Goal: Find specific page/section: Find specific page/section

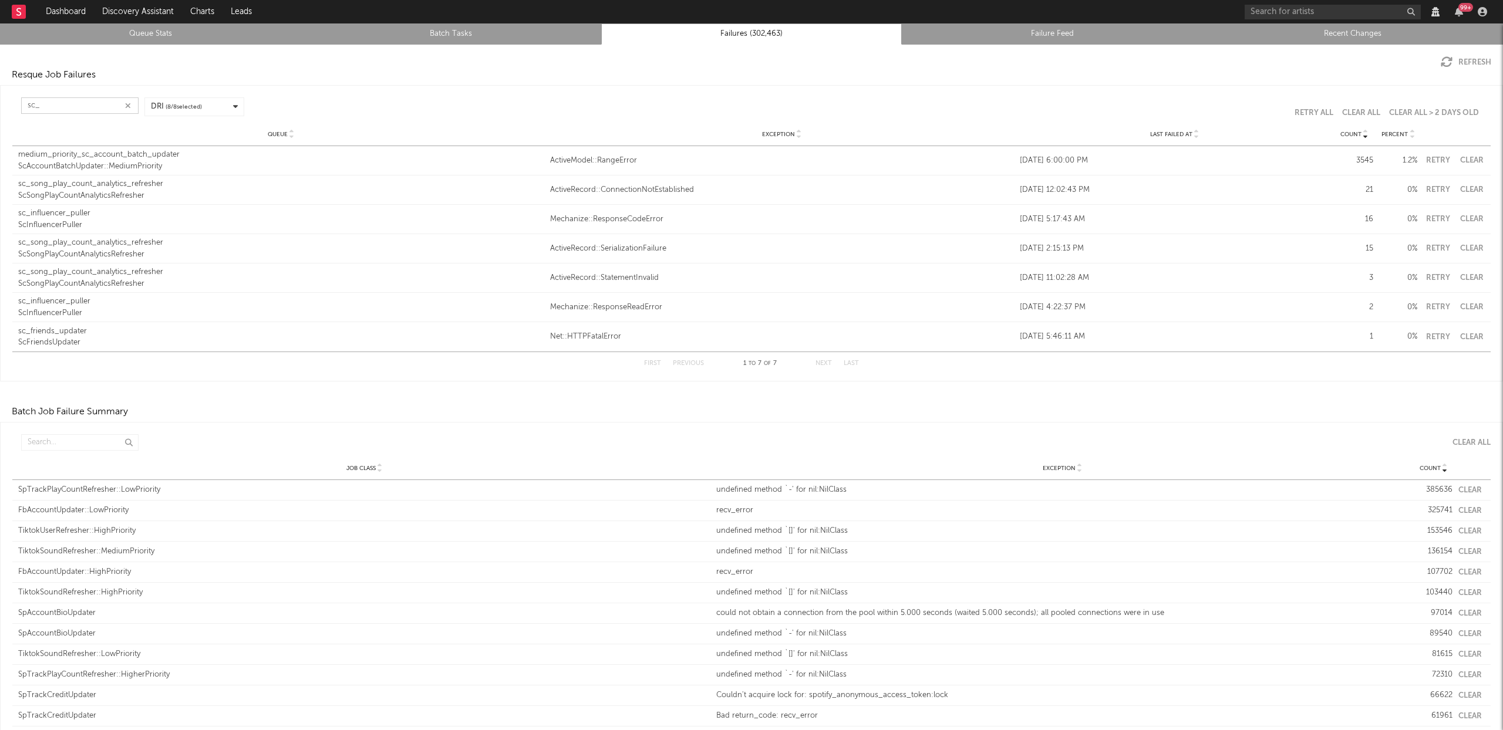
click at [77, 100] on input "sc_" at bounding box center [79, 105] width 117 height 16
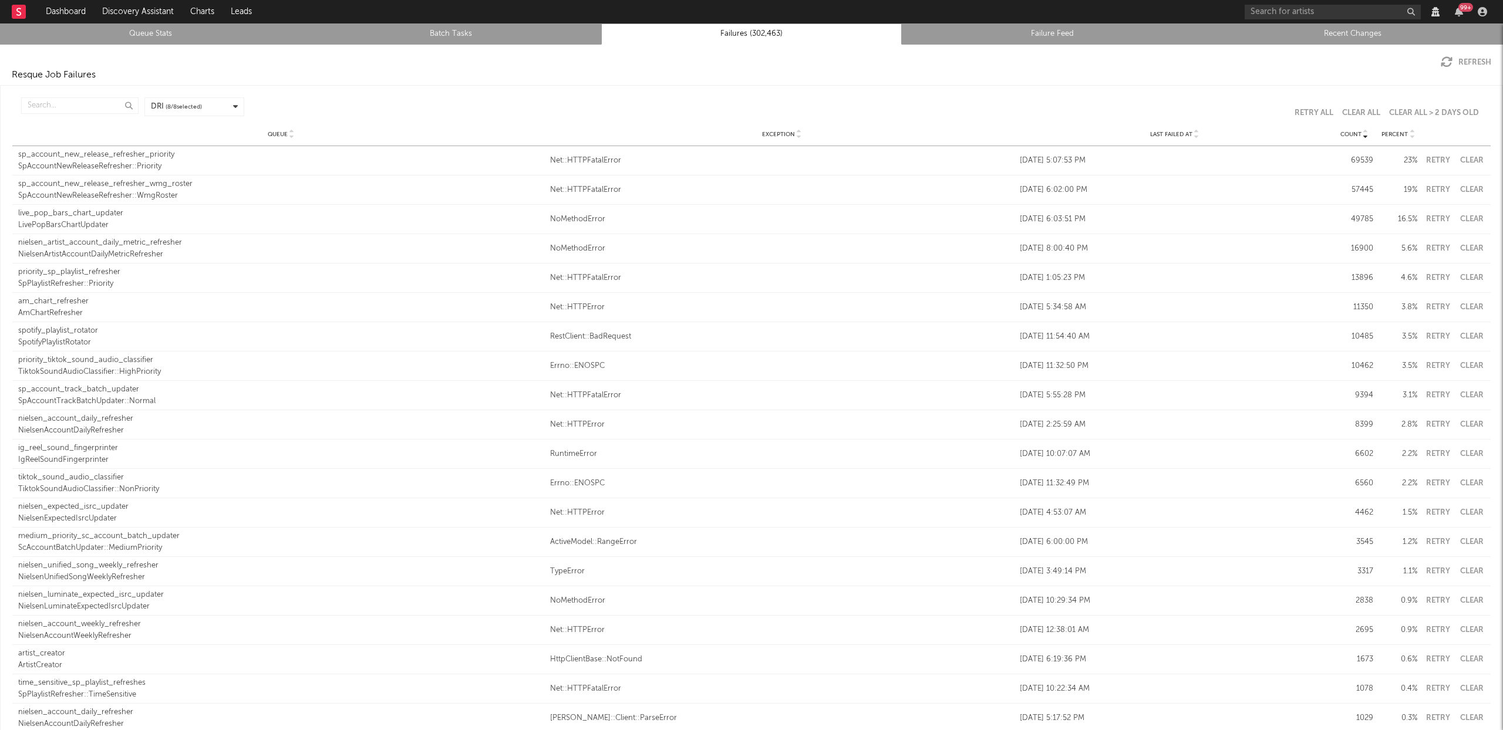
click at [1192, 135] on div at bounding box center [1195, 134] width 7 height 9
